Goal: Transaction & Acquisition: Purchase product/service

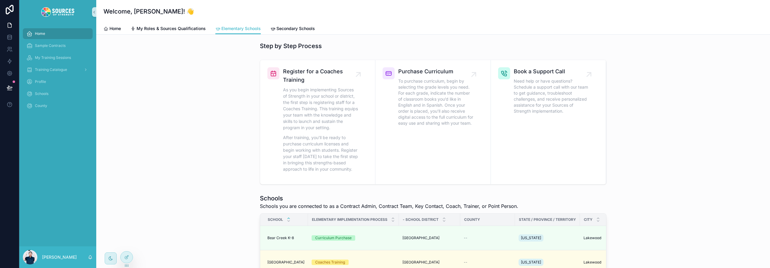
scroll to position [76, 0]
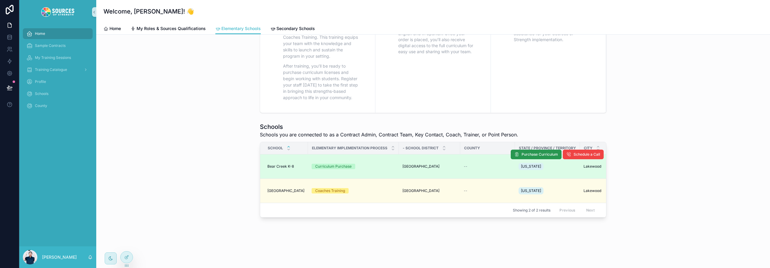
click at [538, 152] on span "Purchase Curriculum" at bounding box center [540, 154] width 36 height 5
click at [536, 152] on span "Purchase Curriculum" at bounding box center [540, 154] width 36 height 5
click at [537, 152] on span "Purchase Curriculum" at bounding box center [540, 154] width 36 height 5
click at [534, 152] on span "Purchase Curriculum" at bounding box center [540, 154] width 36 height 5
click at [539, 152] on span "Purchase Curriculum" at bounding box center [540, 154] width 36 height 5
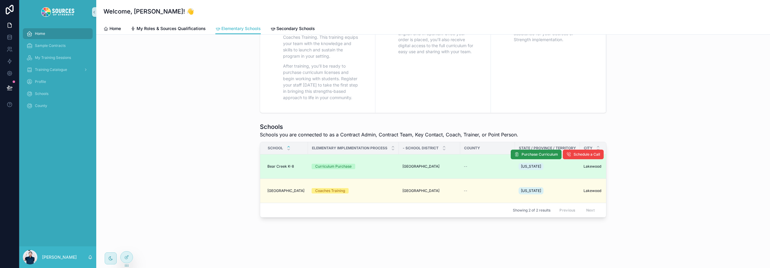
click at [538, 152] on span "Purchase Curriculum" at bounding box center [540, 154] width 36 height 5
click at [531, 152] on span "Purchase Curriculum" at bounding box center [540, 154] width 36 height 5
click at [128, 259] on icon at bounding box center [126, 257] width 5 height 5
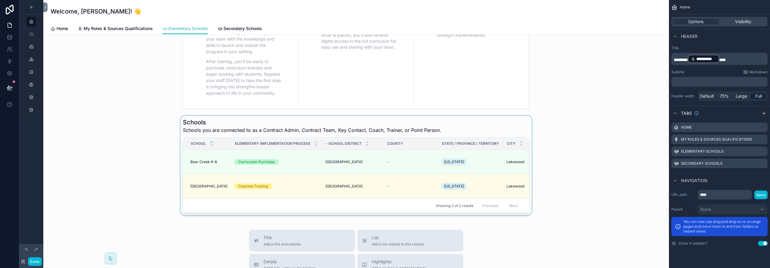
click at [426, 163] on div "scrollable content" at bounding box center [356, 166] width 616 height 100
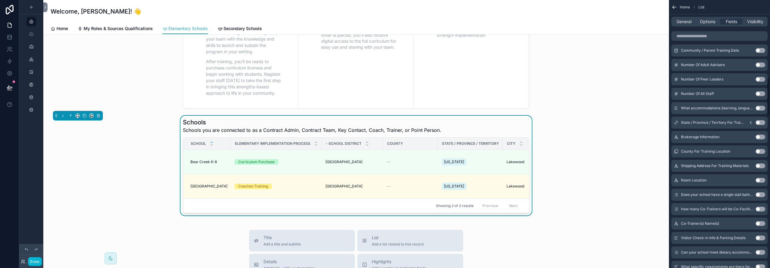
scroll to position [546, 0]
click at [460, 123] on div "Schools Schools you are connected to as a Contract Admin, Contract Team, Key Co…" at bounding box center [356, 126] width 347 height 16
click at [676, 8] on icon "scrollable content" at bounding box center [675, 7] width 6 height 6
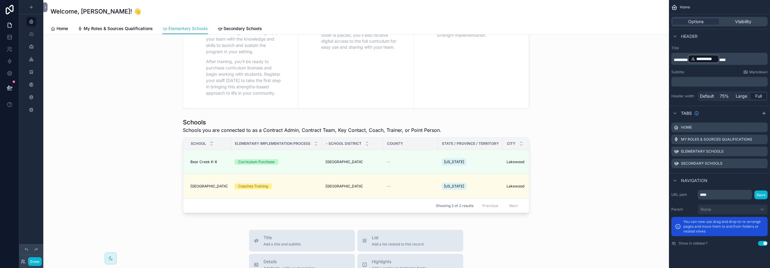
scroll to position [0, 0]
click at [456, 127] on div "scrollable content" at bounding box center [356, 166] width 616 height 100
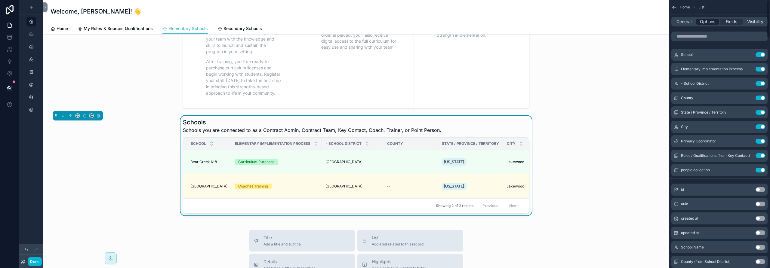
click at [706, 23] on span "Options" at bounding box center [707, 22] width 15 height 6
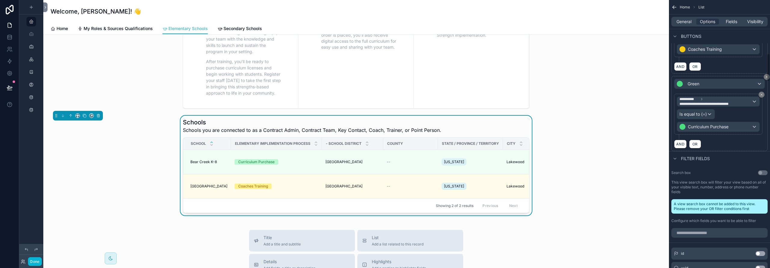
scroll to position [513, 0]
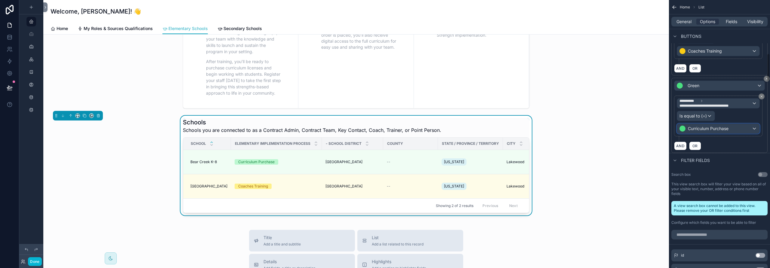
click at [731, 129] on div "Curriculum Purchase" at bounding box center [718, 129] width 82 height 10
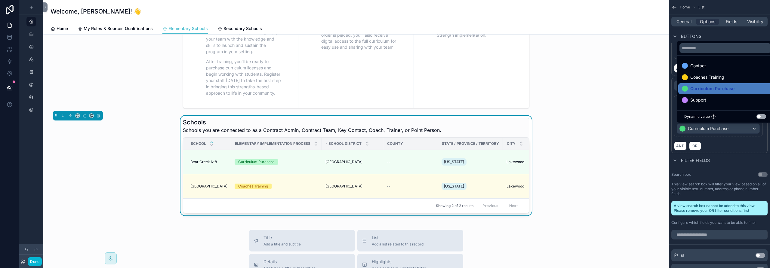
click at [731, 129] on div "scrollable content" at bounding box center [385, 134] width 770 height 268
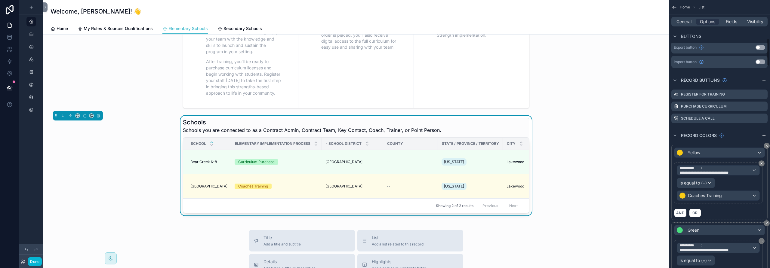
scroll to position [365, 0]
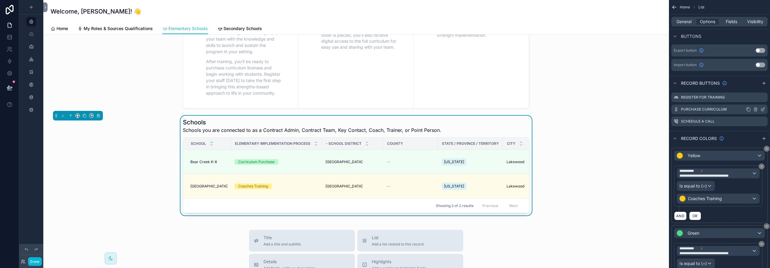
click at [762, 109] on icon "scrollable content" at bounding box center [763, 109] width 5 height 5
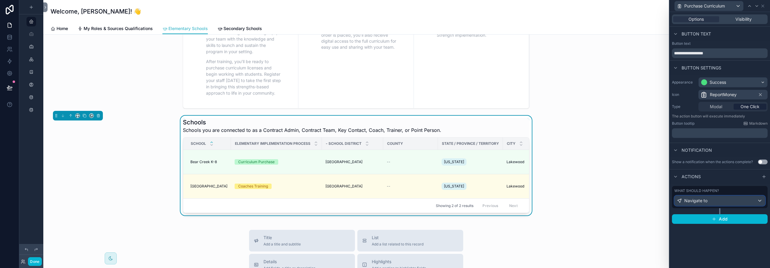
click at [695, 202] on span "Navigate to" at bounding box center [696, 201] width 23 height 6
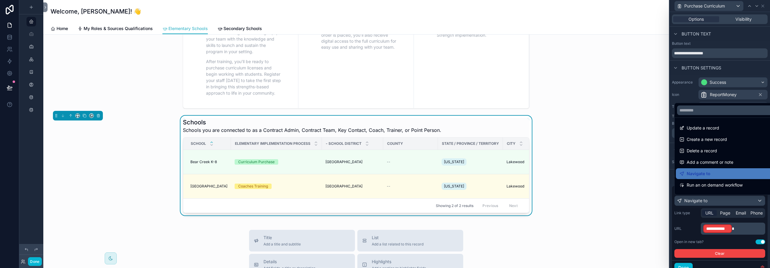
click at [711, 215] on div at bounding box center [720, 134] width 101 height 268
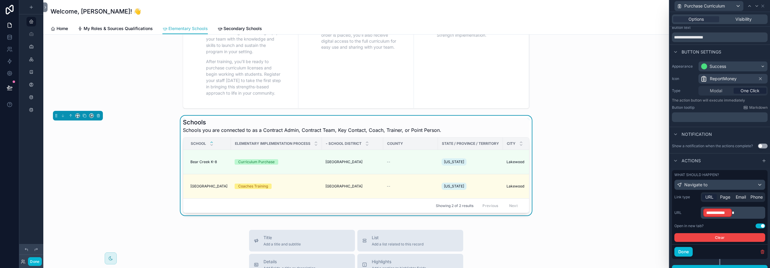
scroll to position [24, 0]
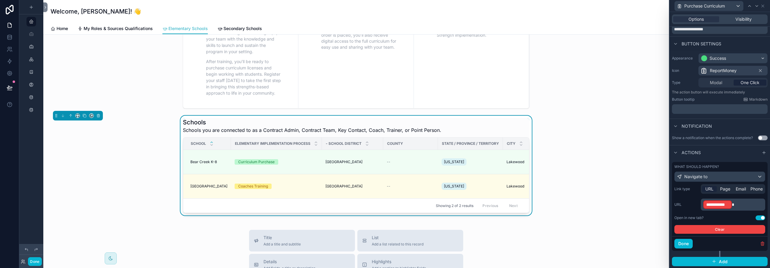
click at [743, 208] on p "**********" at bounding box center [734, 205] width 61 height 10
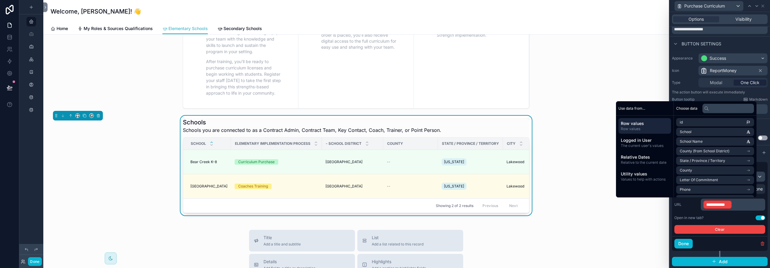
click at [736, 203] on p "**********" at bounding box center [734, 205] width 61 height 10
click at [737, 205] on p "**********" at bounding box center [734, 205] width 61 height 10
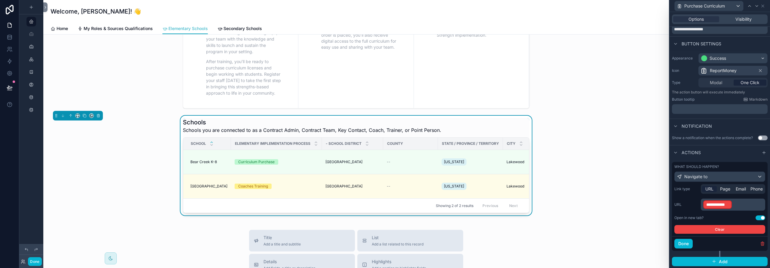
click at [737, 205] on p "**********" at bounding box center [734, 205] width 61 height 10
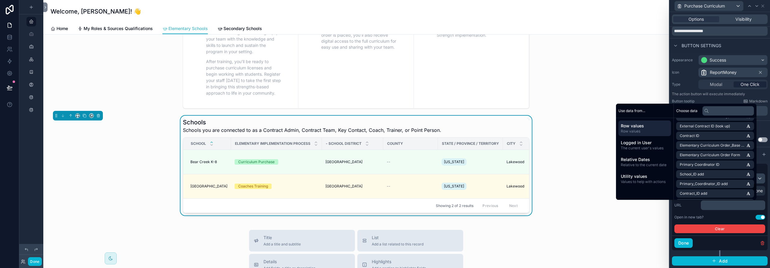
scroll to position [990, 0]
click at [711, 155] on span "Elementary Curriculum Order Form" at bounding box center [710, 155] width 60 height 5
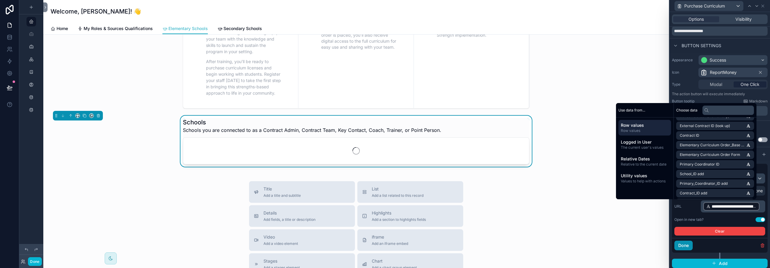
click at [687, 246] on button "Done" at bounding box center [684, 246] width 18 height 10
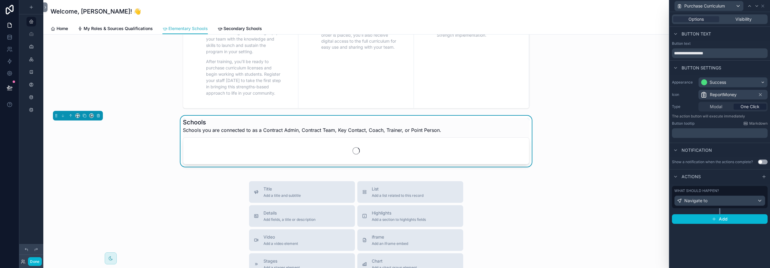
scroll to position [0, 0]
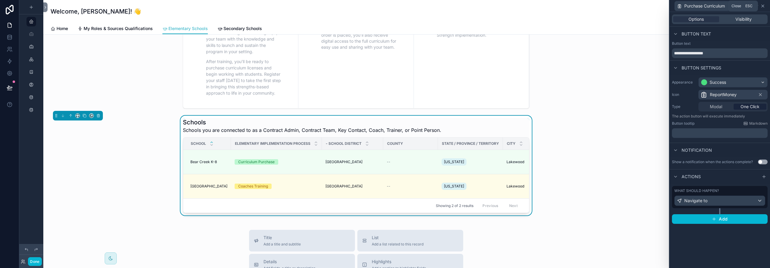
click at [763, 5] on icon at bounding box center [763, 6] width 5 height 5
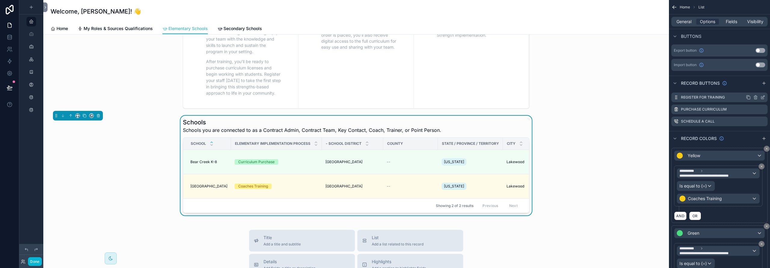
click at [764, 97] on icon "scrollable content" at bounding box center [763, 97] width 5 height 5
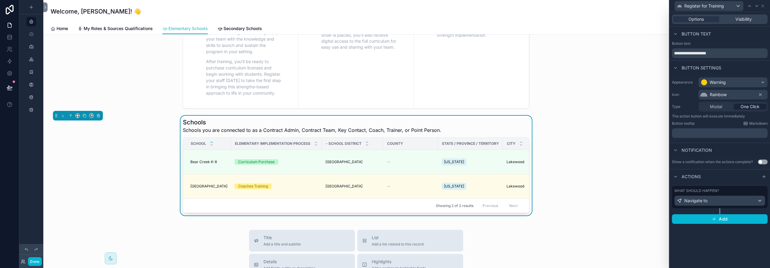
click at [589, 177] on div "Schools Schools you are connected to as a Contract Admin, Contract Team, Key Co…" at bounding box center [356, 166] width 616 height 100
click at [764, 5] on icon at bounding box center [763, 6] width 2 height 2
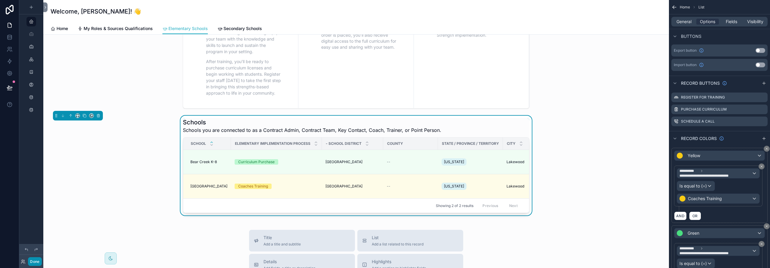
click at [31, 262] on button "Done" at bounding box center [35, 262] width 14 height 9
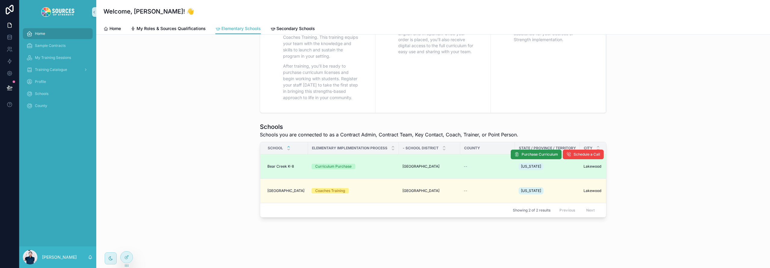
click at [535, 152] on span "Purchase Curriculum" at bounding box center [540, 154] width 36 height 5
click at [529, 152] on span "Purchase Curriculum" at bounding box center [540, 154] width 36 height 5
click at [535, 152] on span "Purchase Curriculum" at bounding box center [540, 154] width 36 height 5
click at [547, 152] on span "Purchase Curriculum" at bounding box center [540, 154] width 36 height 5
click at [129, 255] on div at bounding box center [127, 257] width 12 height 11
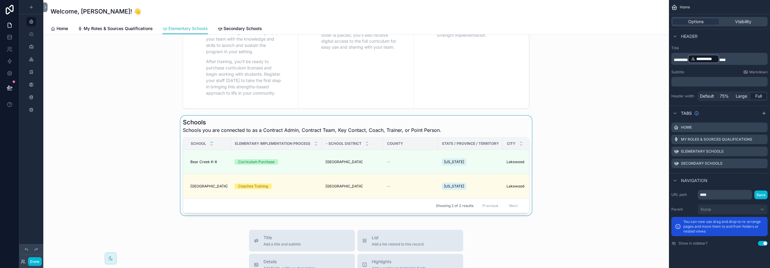
click at [575, 174] on div "scrollable content" at bounding box center [356, 166] width 616 height 100
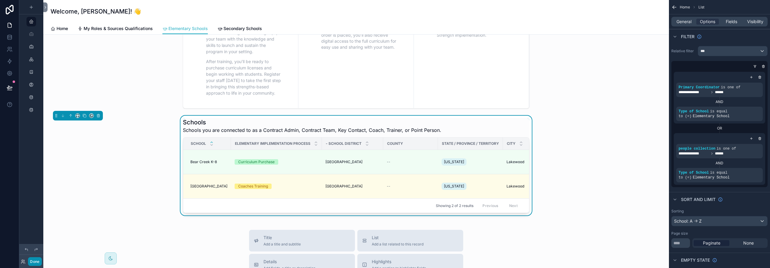
click at [33, 262] on button "Done" at bounding box center [35, 262] width 14 height 9
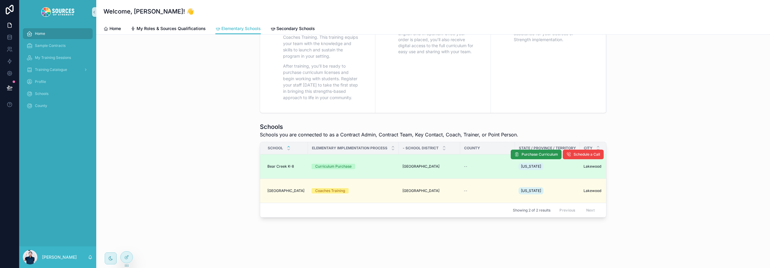
click at [530, 152] on span "Purchase Curriculum" at bounding box center [540, 154] width 36 height 5
click at [540, 152] on span "Purchase Curriculum" at bounding box center [540, 154] width 36 height 5
click at [547, 152] on span "Purchase Curriculum" at bounding box center [540, 154] width 36 height 5
click at [541, 152] on span "Purchase Curriculum" at bounding box center [540, 154] width 36 height 5
click at [536, 152] on span "Purchase Curriculum" at bounding box center [540, 154] width 36 height 5
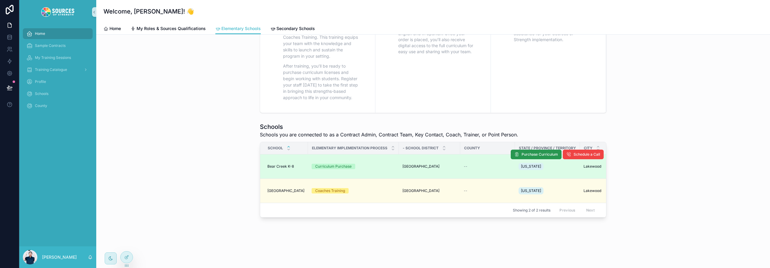
click at [537, 152] on span "Purchase Curriculum" at bounding box center [540, 154] width 36 height 5
click at [543, 152] on span "Purchase Curriculum" at bounding box center [540, 154] width 36 height 5
click at [532, 152] on span "Purchase Curriculum" at bounding box center [540, 154] width 36 height 5
click at [538, 152] on span "Purchase Curriculum" at bounding box center [540, 154] width 36 height 5
click at [528, 152] on span "Purchase Curriculum" at bounding box center [540, 154] width 36 height 5
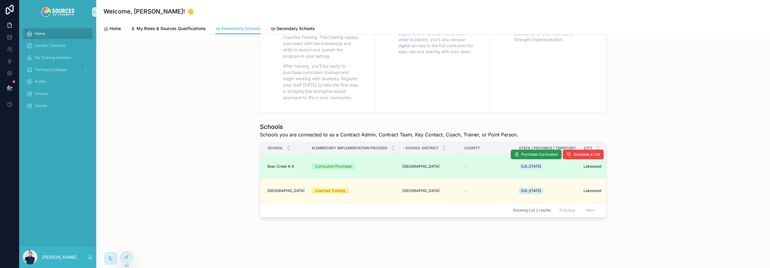
click at [525, 152] on span "Purchase Curriculum" at bounding box center [540, 154] width 36 height 5
click at [126, 259] on icon at bounding box center [126, 257] width 5 height 5
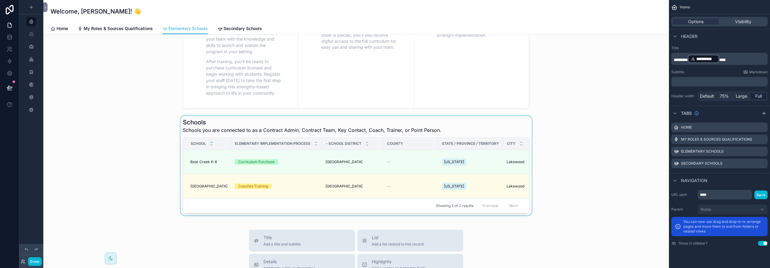
click at [461, 124] on div "scrollable content" at bounding box center [356, 166] width 616 height 100
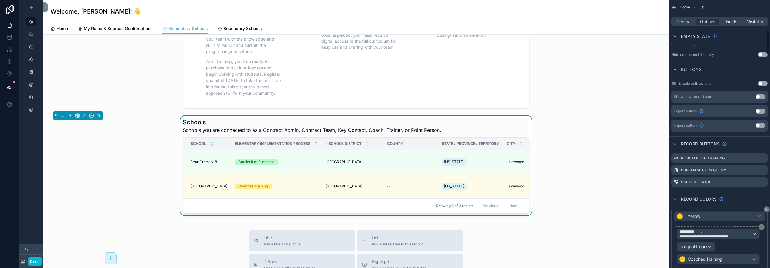
scroll to position [306, 0]
click at [764, 168] on icon "scrollable content" at bounding box center [764, 167] width 2 height 2
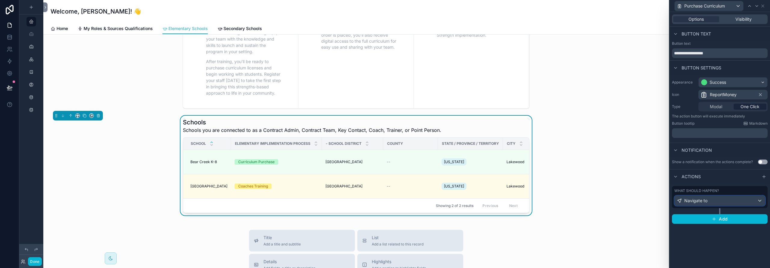
click at [719, 203] on div "Navigate to" at bounding box center [720, 201] width 90 height 10
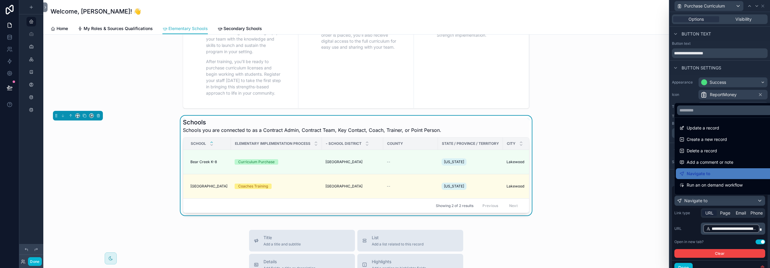
click at [684, 266] on div at bounding box center [720, 134] width 101 height 268
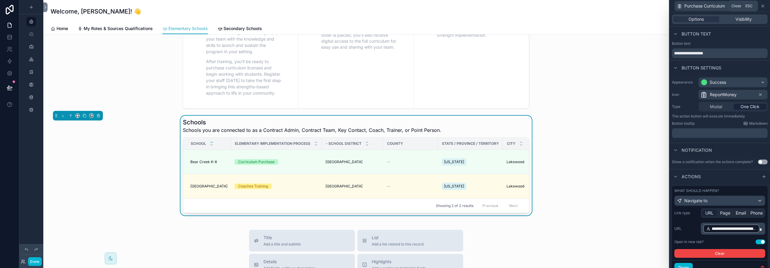
click at [763, 4] on icon at bounding box center [763, 6] width 5 height 5
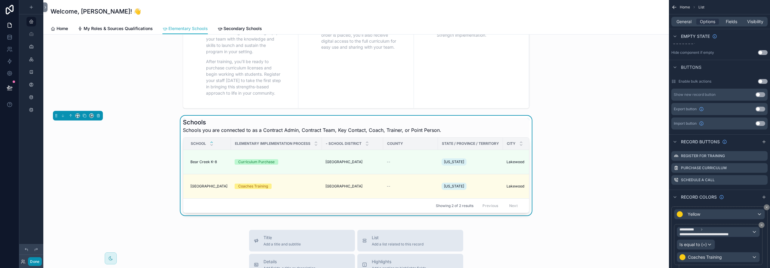
click at [33, 263] on button "Done" at bounding box center [35, 262] width 14 height 9
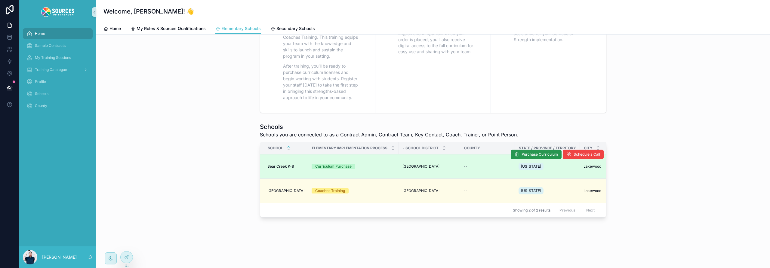
click at [549, 152] on span "Purchase Curriculum" at bounding box center [540, 154] width 36 height 5
